Goal: Information Seeking & Learning: Check status

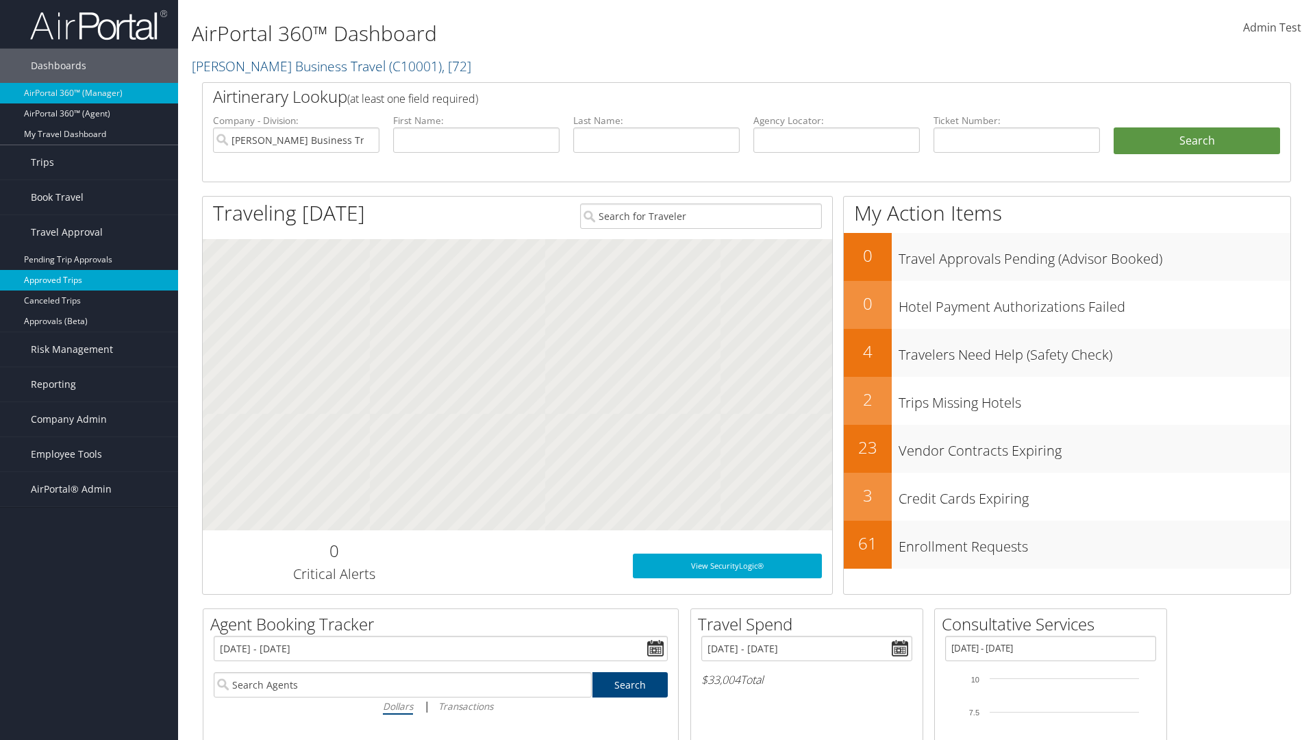
click at [89, 280] on link "Approved Trips" at bounding box center [89, 280] width 178 height 21
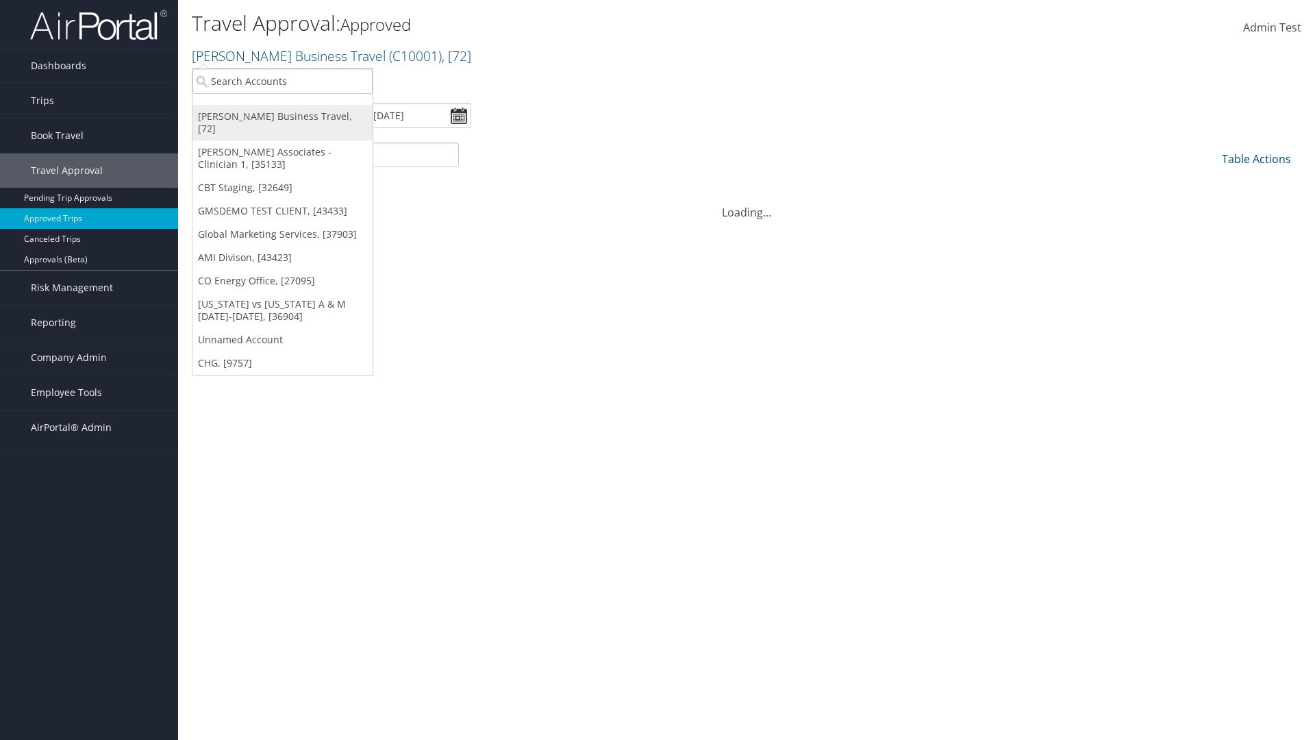
click at [282, 116] on link "[PERSON_NAME] Business Travel, [72]" at bounding box center [282, 123] width 180 height 36
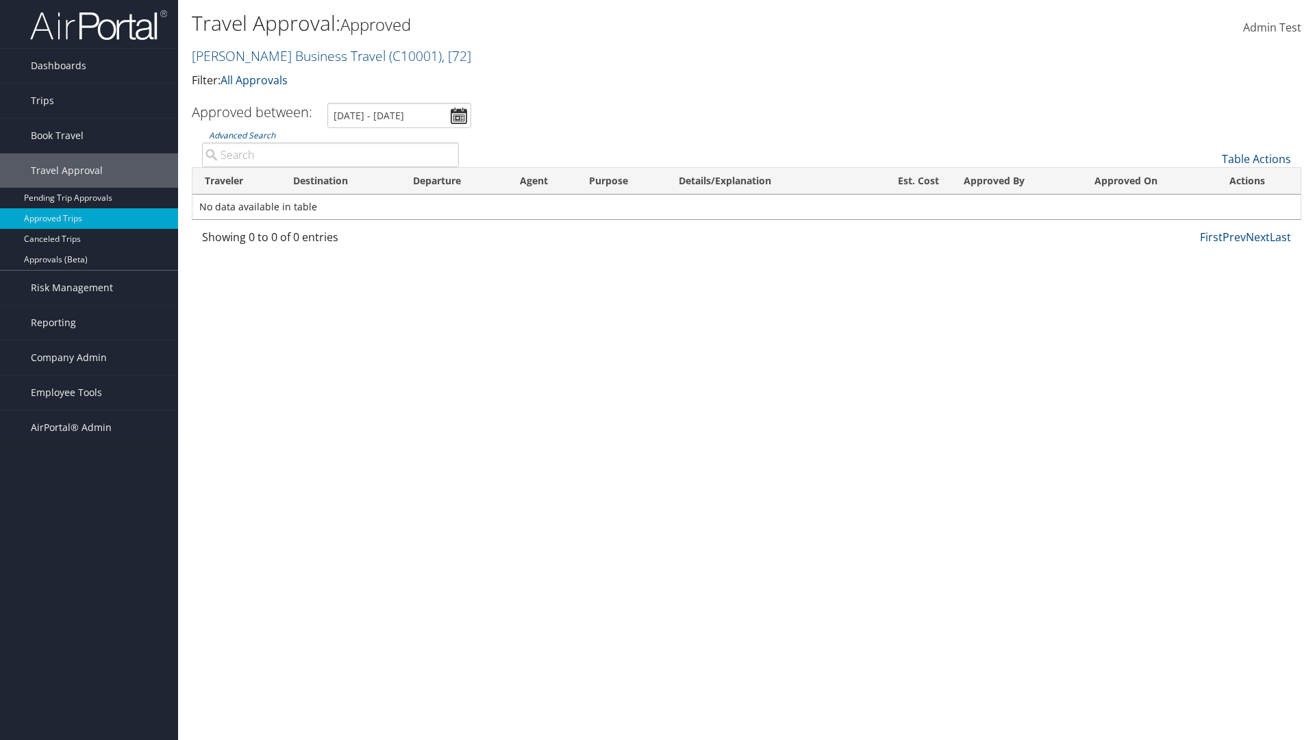
click at [282, 55] on link "[PERSON_NAME] Business Travel ( C10001 ) , [ 72 ]" at bounding box center [331, 56] width 279 height 18
click at [0, 0] on link "CBT Staging, [32649]" at bounding box center [0, 0] width 0 height 0
click at [257, 79] on link "All Approvals" at bounding box center [254, 80] width 67 height 15
click at [0, 0] on link "My Approvals" at bounding box center [0, 0] width 0 height 0
click at [236, 181] on th "Traveler" at bounding box center [236, 181] width 88 height 27
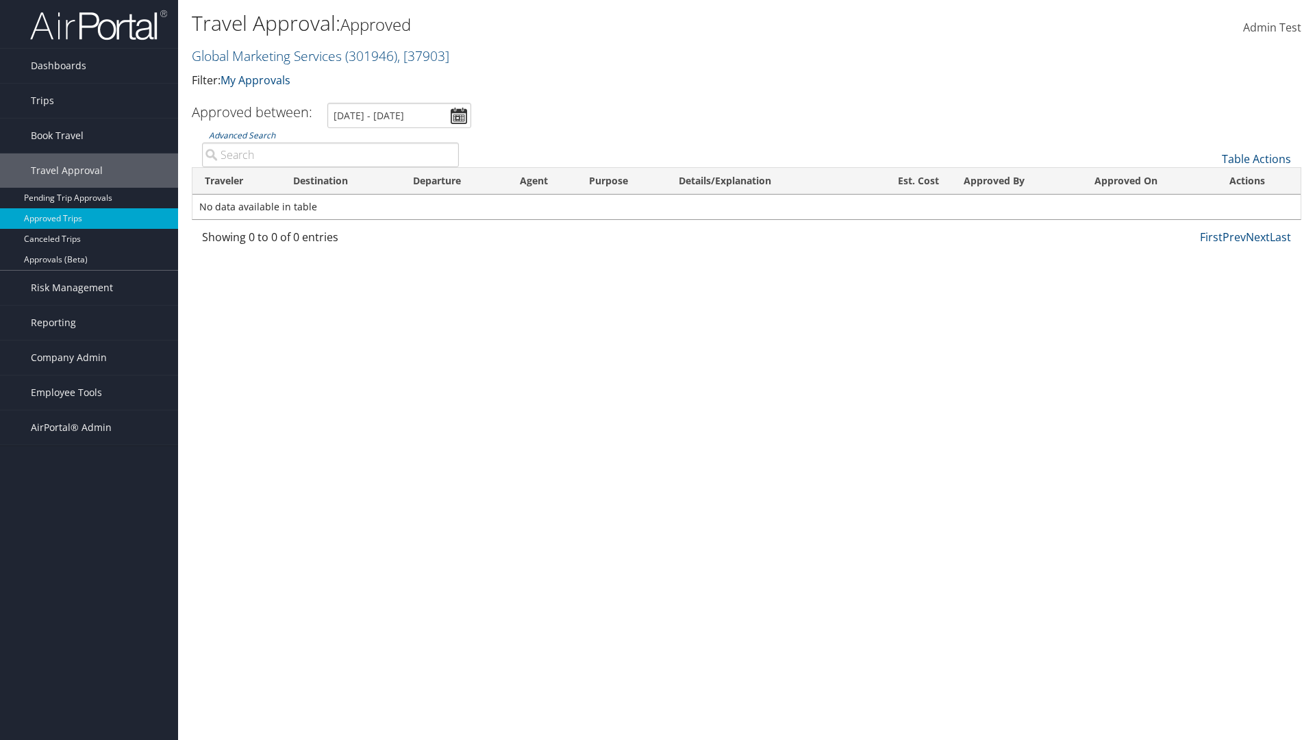
click at [236, 181] on th "Traveler" at bounding box center [236, 181] width 88 height 27
click at [340, 181] on th "Destination" at bounding box center [341, 181] width 120 height 27
click at [454, 181] on th "Departure" at bounding box center [454, 181] width 107 height 27
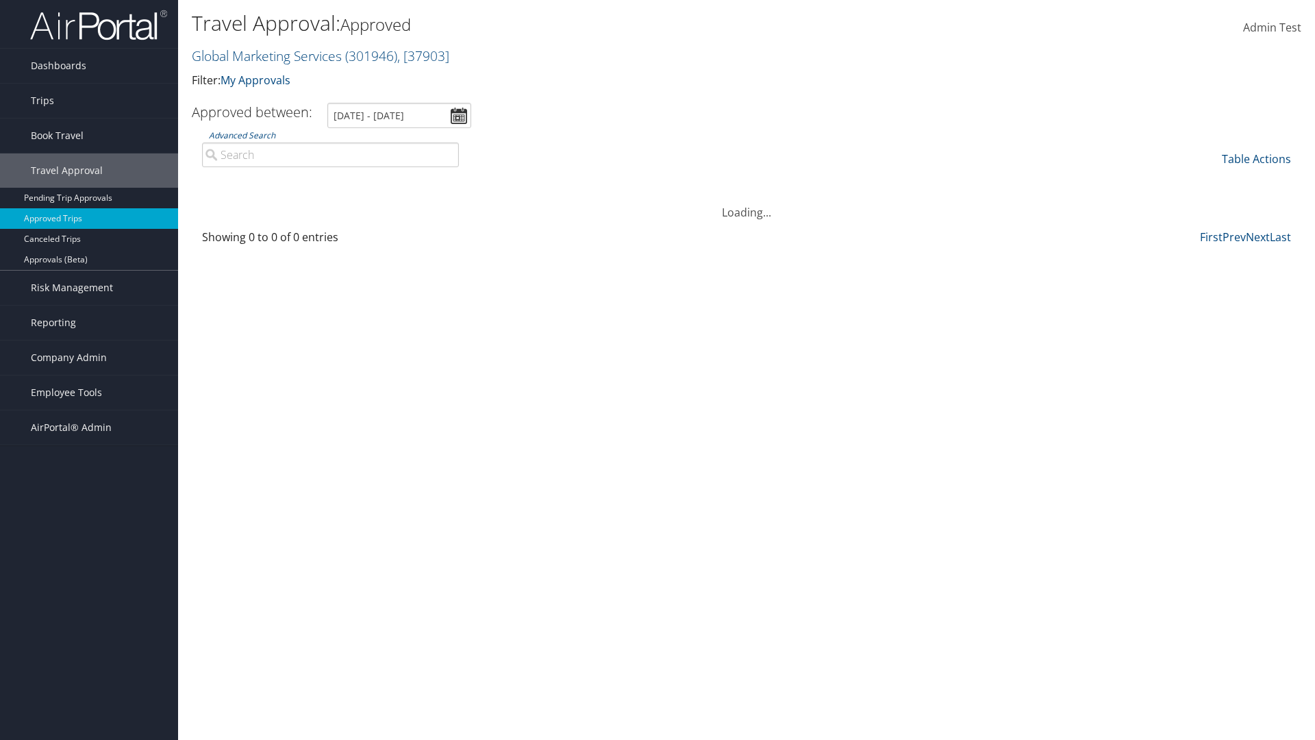
click at [904, 181] on th "Est. Cost" at bounding box center [905, 181] width 94 height 27
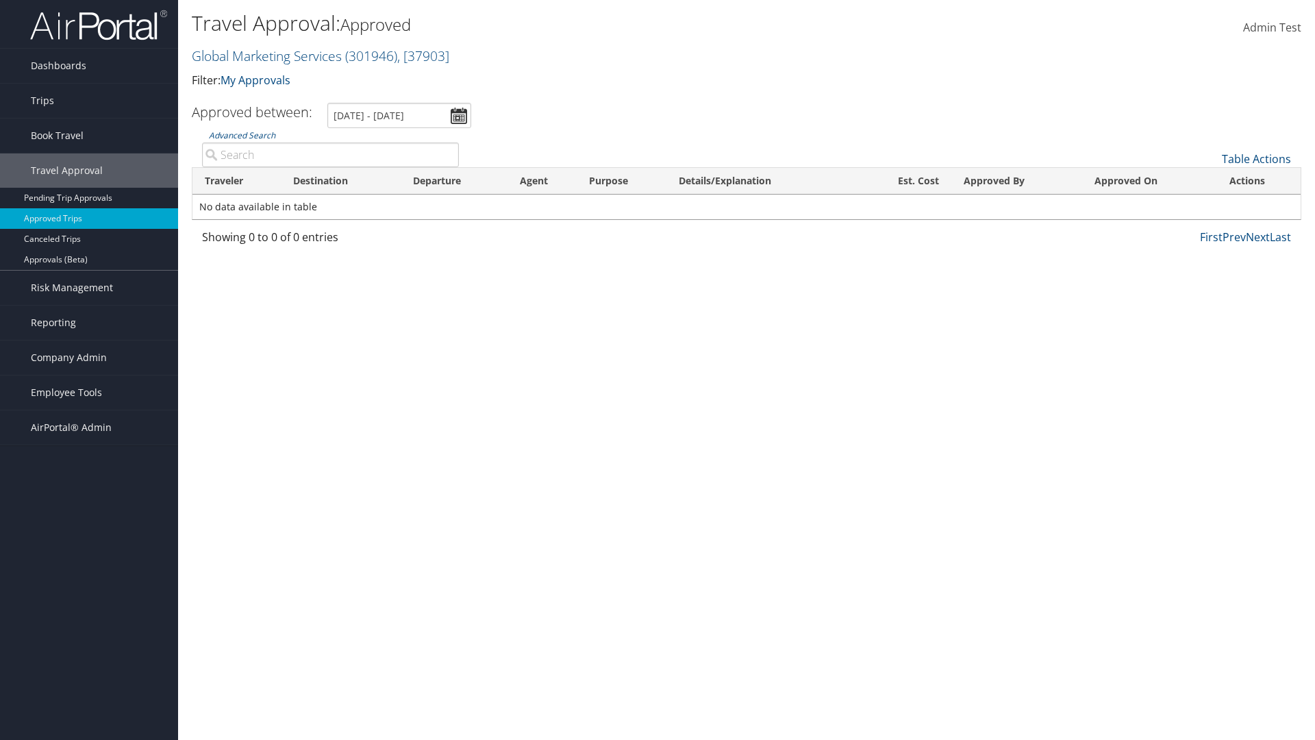
click at [904, 181] on th "Est. Cost" at bounding box center [905, 181] width 94 height 27
click at [1017, 181] on th "Approved By" at bounding box center [1017, 181] width 132 height 27
click at [1149, 181] on th "Approved On" at bounding box center [1149, 181] width 135 height 27
